Goal: Navigation & Orientation: Understand site structure

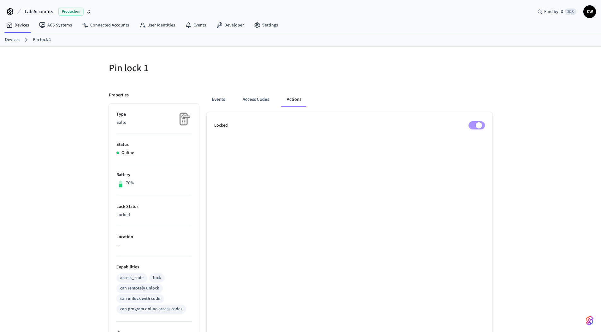
click at [85, 273] on div "Pin lock 1 Properties Type Salto Status Online Battery 70% Lock Status Locked L…" at bounding box center [300, 280] width 601 height 467
click at [60, 13] on span "Production" at bounding box center [70, 12] width 25 height 8
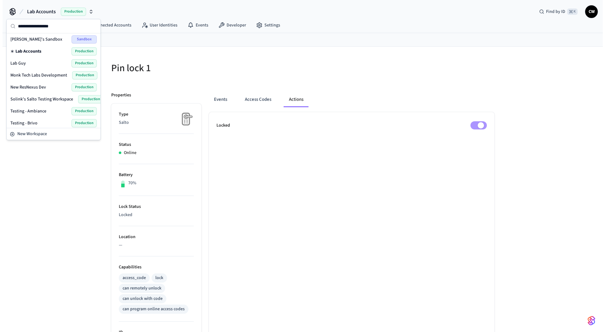
scroll to position [243, 0]
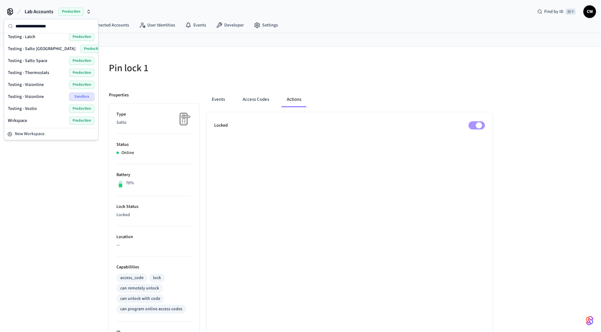
click at [48, 96] on div "Testing - Visionline Sandbox" at bounding box center [51, 97] width 86 height 8
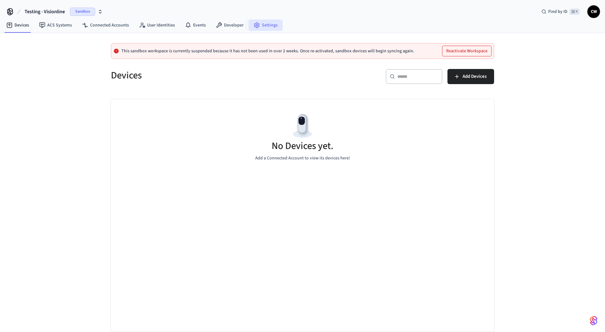
click at [266, 24] on link "Settings" at bounding box center [266, 25] width 34 height 11
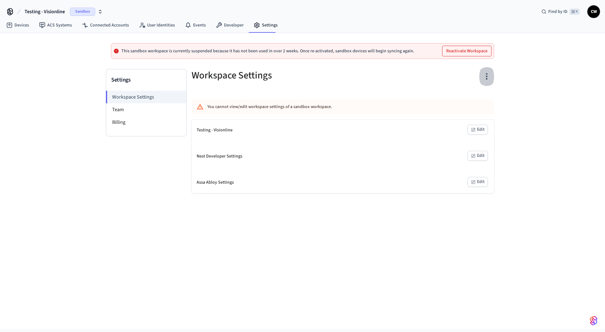
click at [487, 76] on icon "button" at bounding box center [487, 76] width 2 height 7
click at [489, 75] on div at bounding box center [302, 166] width 605 height 332
click at [487, 74] on icon "button" at bounding box center [487, 76] width 2 height 7
click at [488, 75] on div at bounding box center [302, 166] width 605 height 332
click at [488, 78] on icon "button" at bounding box center [487, 77] width 10 height 10
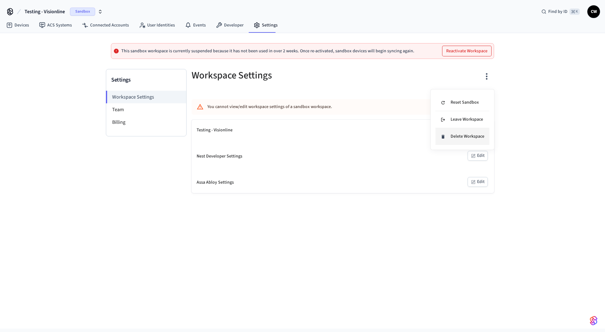
click at [476, 137] on div "Delete Workspace" at bounding box center [463, 136] width 44 height 7
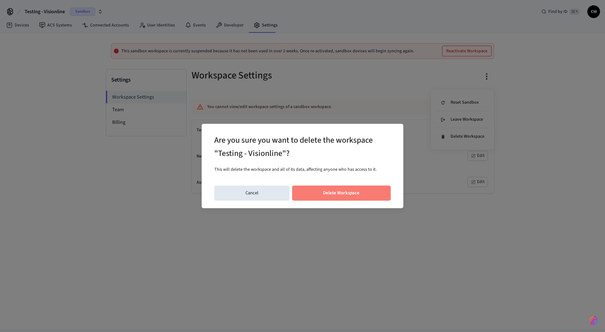
click at [358, 191] on button "Delete Workspace" at bounding box center [341, 193] width 99 height 15
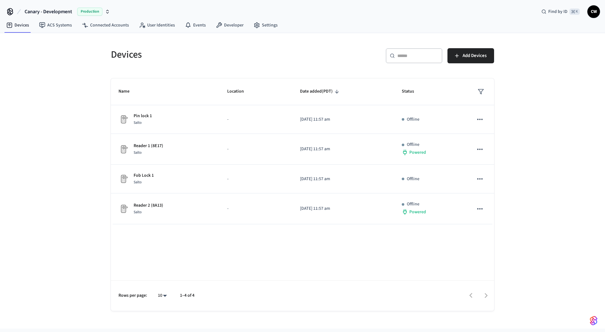
click at [76, 110] on div "Devices ​ ​ Add Devices Name Location Date added (PDT) Status Pin lock 1 Salto …" at bounding box center [302, 181] width 605 height 296
click at [53, 25] on link "ACS Systems" at bounding box center [55, 25] width 43 height 11
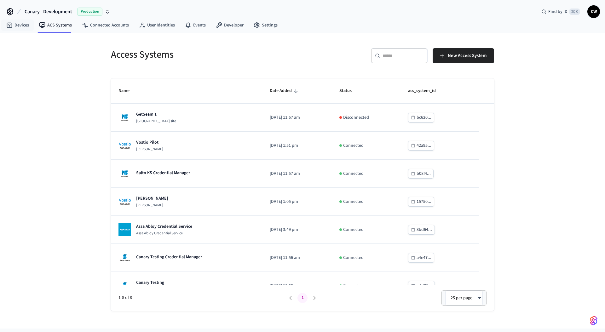
click at [60, 12] on span "Canary - Development" at bounding box center [49, 12] width 48 height 8
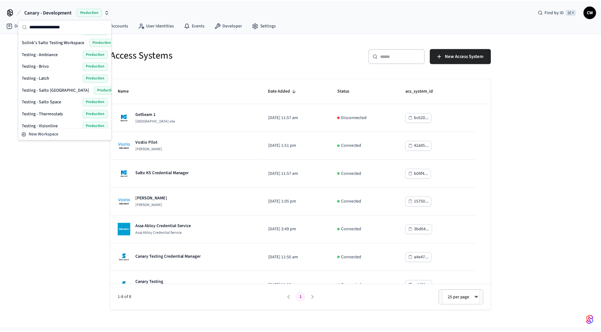
scroll to position [243, 0]
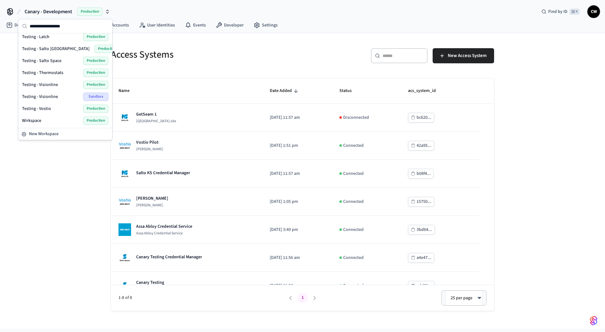
click at [60, 94] on div "Testing - Visionline Sandbox" at bounding box center [65, 97] width 86 height 8
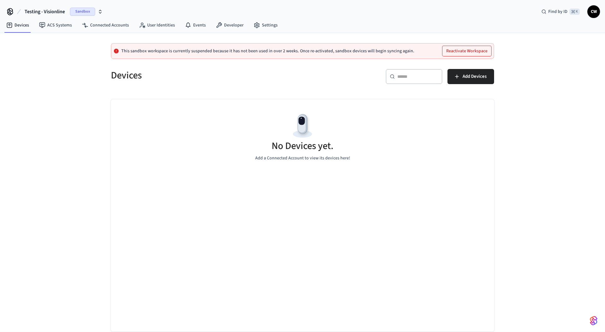
click at [67, 126] on div "This sandbox workspace is currently suspended because it has not been used in o…" at bounding box center [302, 182] width 605 height 299
click at [49, 23] on link "ACS Systems" at bounding box center [55, 25] width 43 height 11
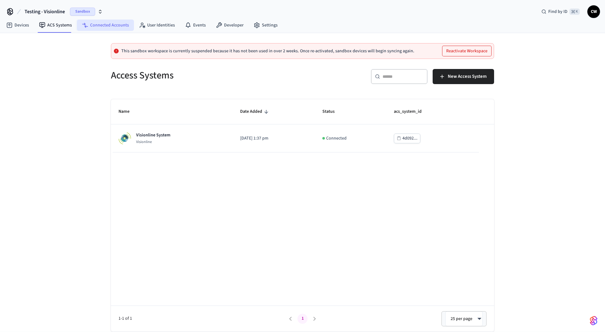
click at [88, 24] on link "Connected Accounts" at bounding box center [105, 25] width 57 height 11
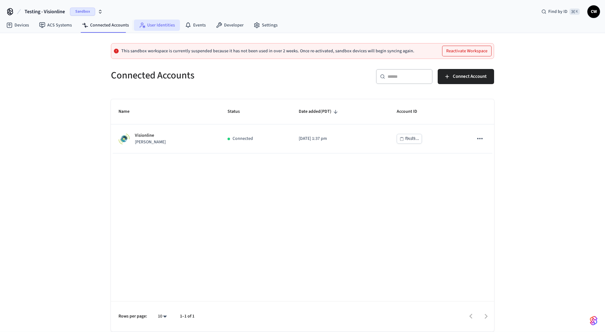
click at [158, 25] on link "User Identities" at bounding box center [157, 25] width 46 height 11
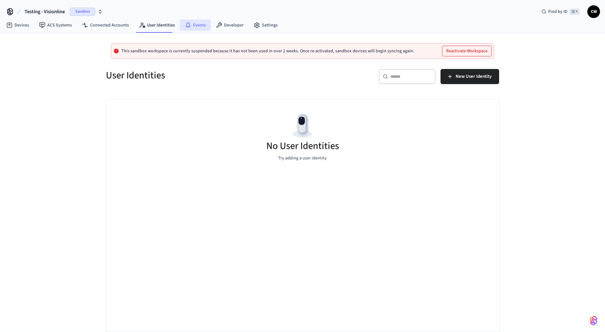
click at [197, 29] on link "Events" at bounding box center [195, 25] width 31 height 11
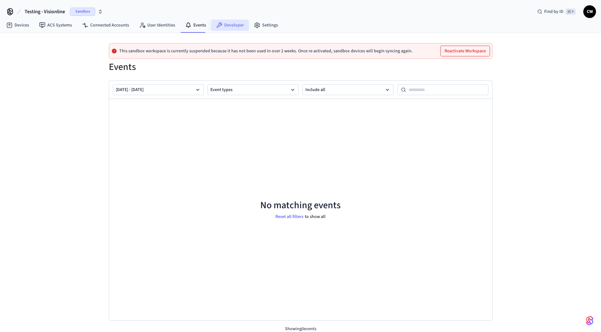
click at [221, 27] on link "Developer" at bounding box center [230, 25] width 38 height 11
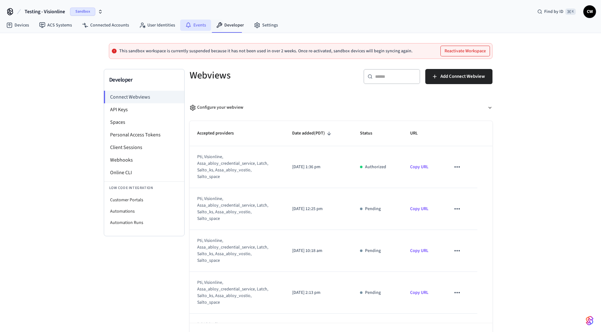
click at [197, 28] on link "Events" at bounding box center [195, 25] width 31 height 11
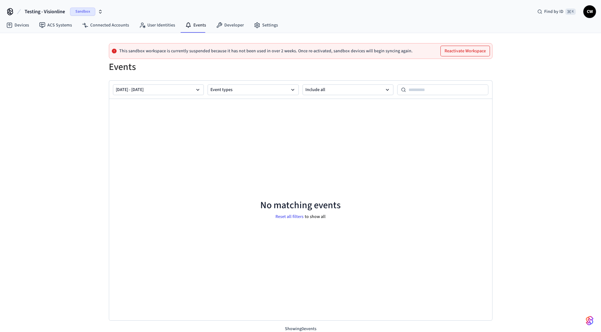
click at [50, 134] on div "This sandbox workspace is currently suspended because it has not been used in o…" at bounding box center [300, 183] width 601 height 300
